Goal: Transaction & Acquisition: Purchase product/service

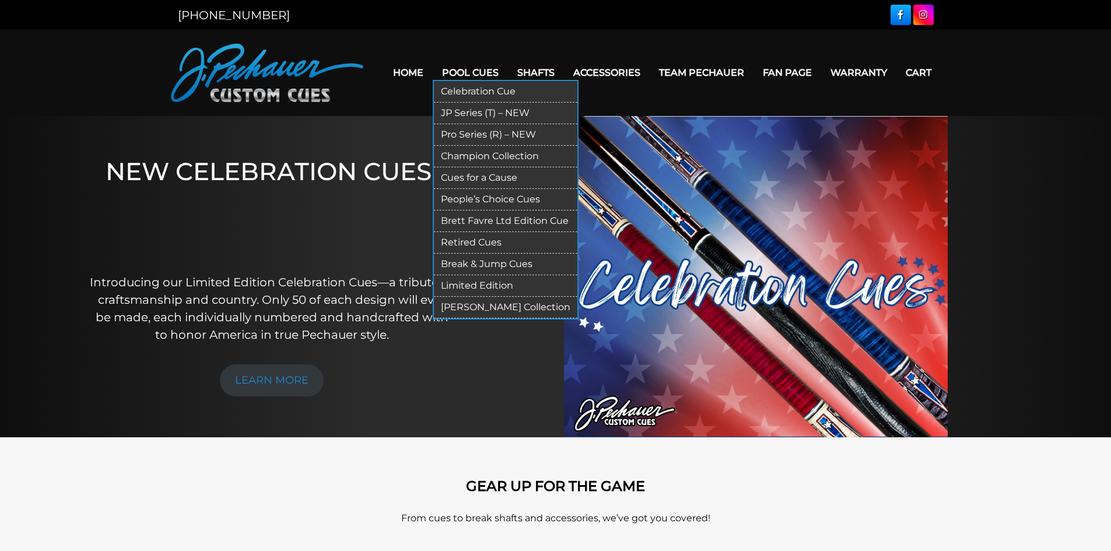
click at [464, 73] on link "Pool Cues" at bounding box center [470, 73] width 75 height 30
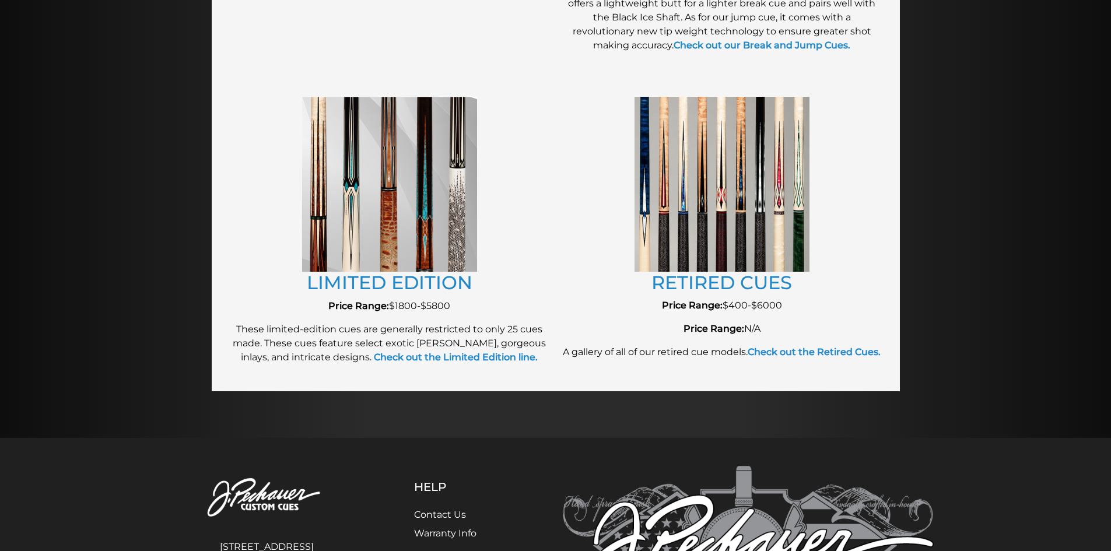
scroll to position [1244, 0]
click at [462, 285] on link "LIMITED EDITION" at bounding box center [390, 282] width 166 height 23
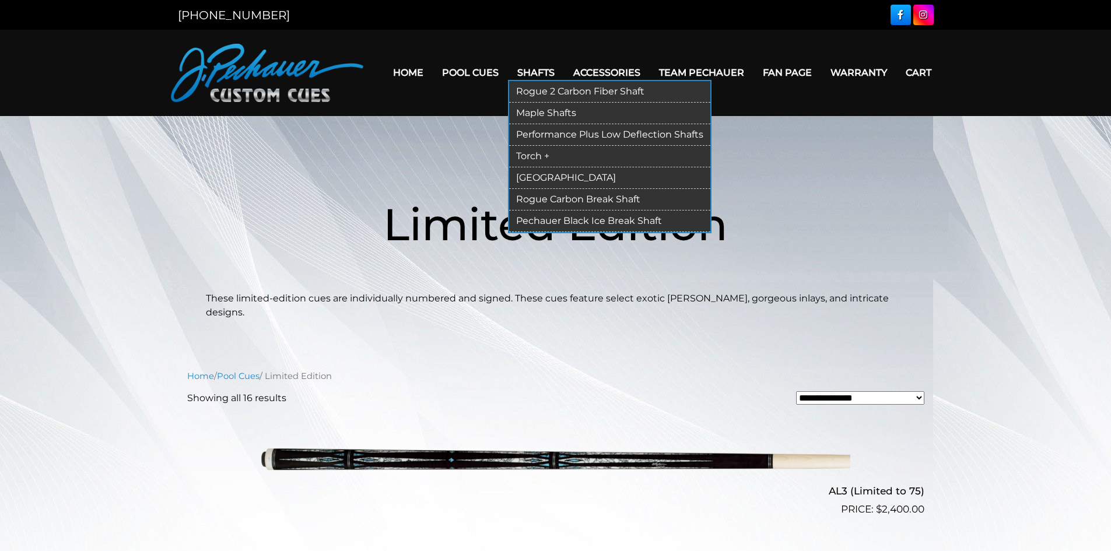
click at [574, 129] on link "Performance Plus Low Deflection Shafts" at bounding box center [609, 135] width 201 height 22
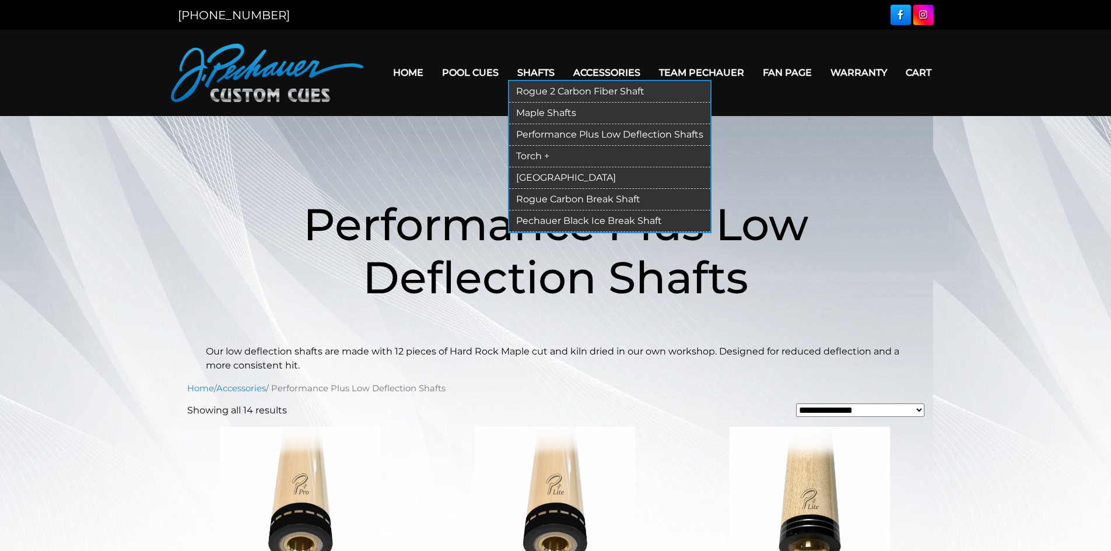
click at [538, 174] on link "[GEOGRAPHIC_DATA]" at bounding box center [609, 178] width 201 height 22
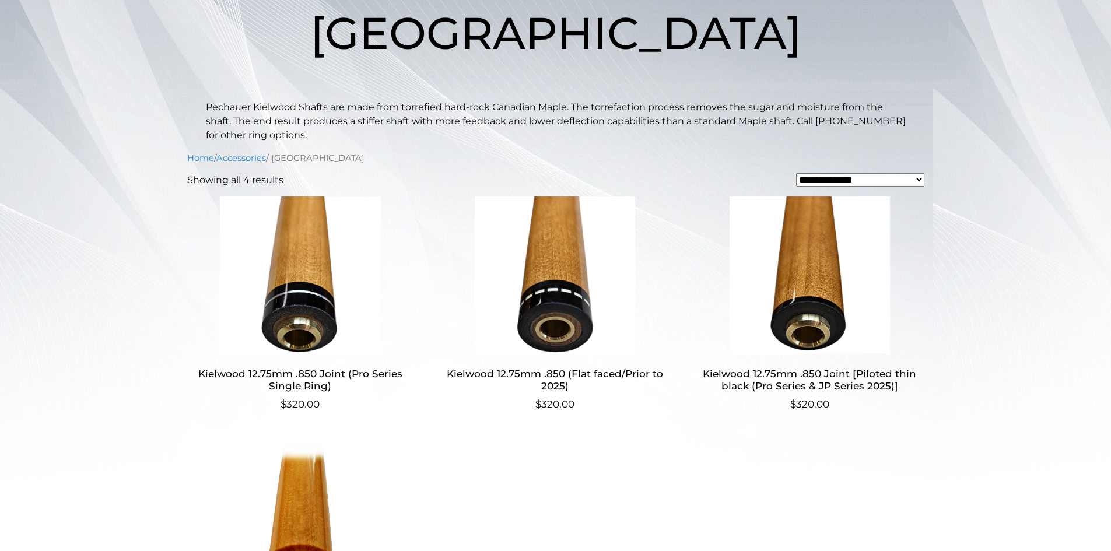
scroll to position [190, 0]
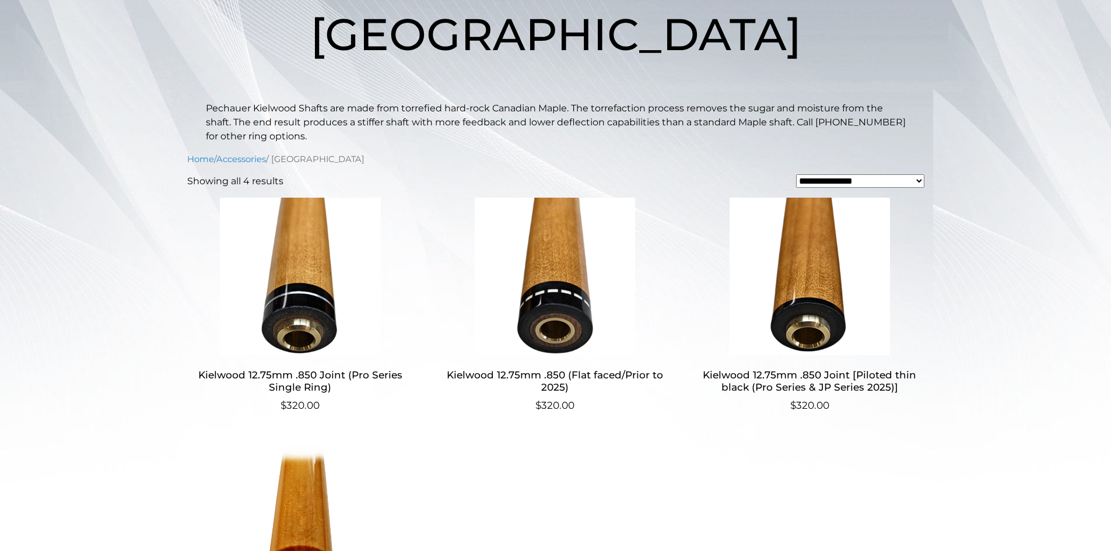
click at [1011, 254] on main "**********" at bounding box center [555, 329] width 1111 height 806
